Goal: Information Seeking & Learning: Find contact information

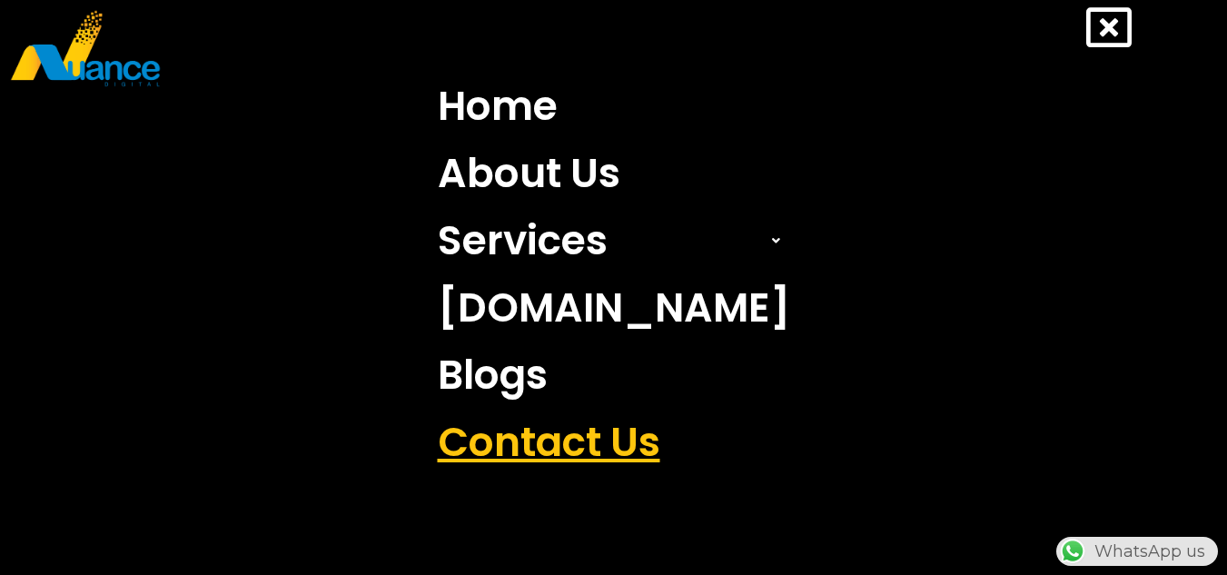
click at [576, 451] on link "Contact Us" at bounding box center [614, 442] width 380 height 67
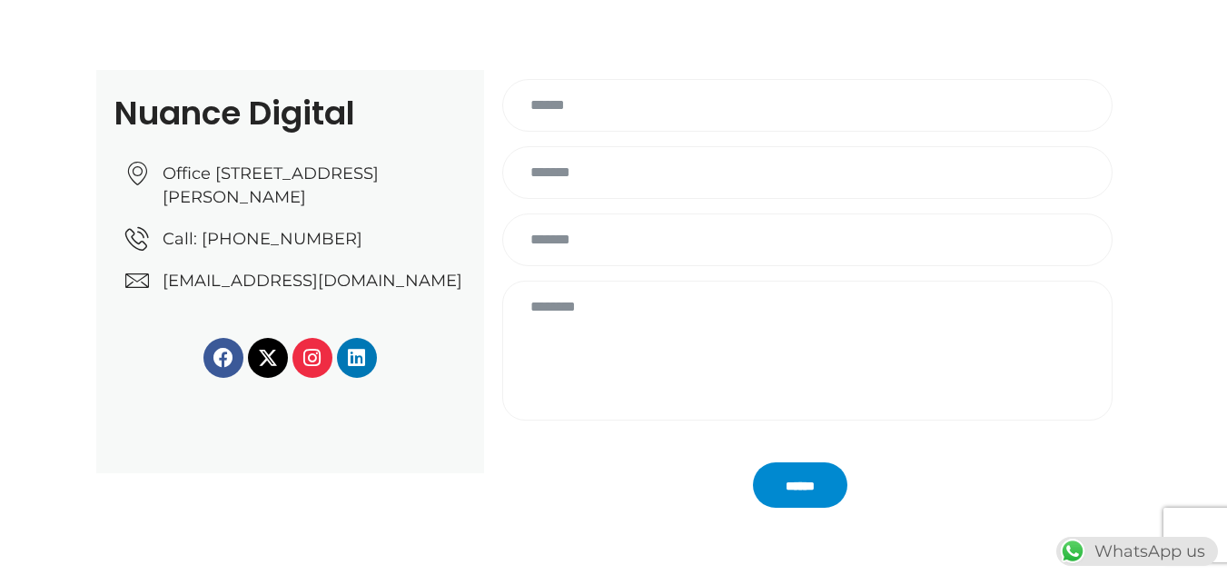
drag, startPoint x: 166, startPoint y: 302, endPoint x: 436, endPoint y: 311, distance: 269.8
click at [436, 292] on ul "Office No: 31، Al Malki Business Center, New Al Mirqab, Jawaan Street, Doha – Q…" at bounding box center [295, 227] width 341 height 131
copy span "[EMAIL_ADDRESS][DOMAIN_NAME]"
